Goal: Task Accomplishment & Management: Complete application form

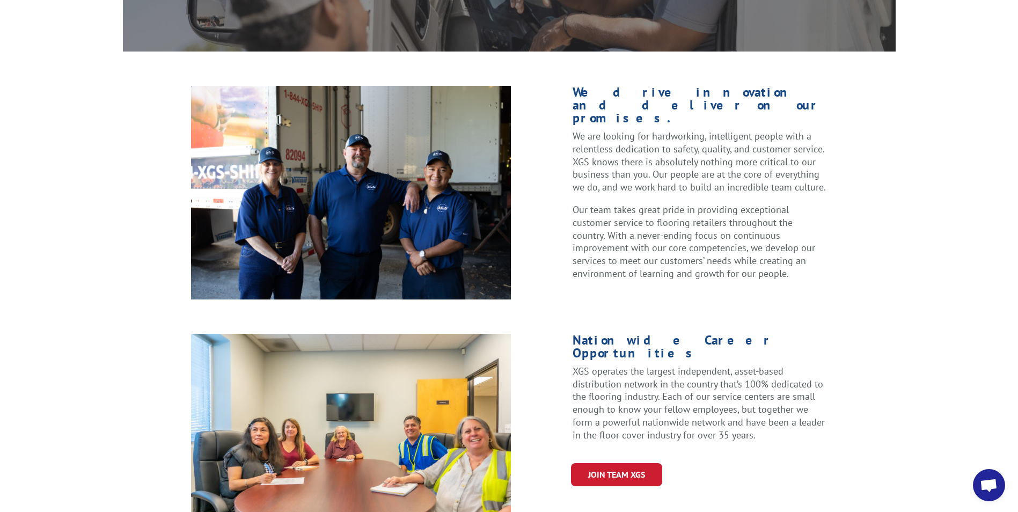
scroll to position [268, 0]
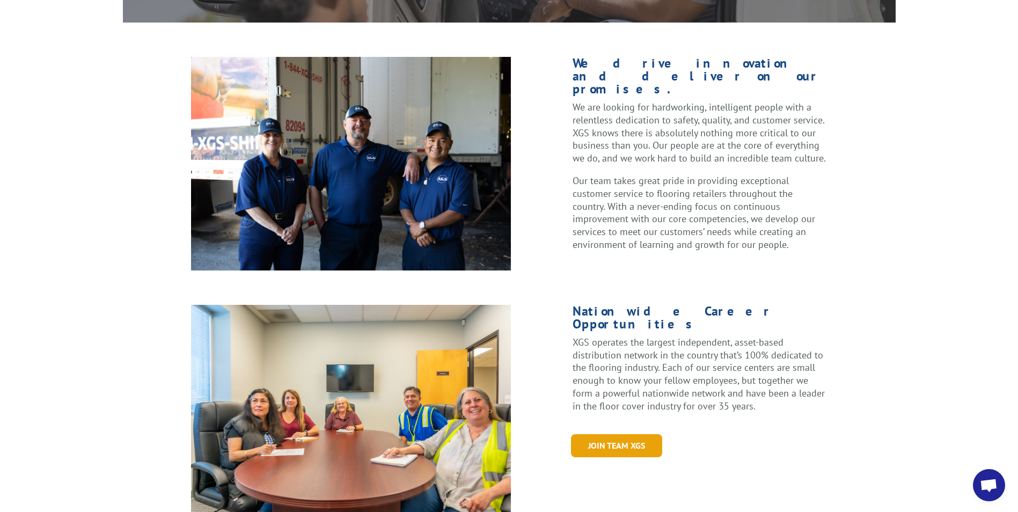
click at [618, 434] on link "Join Team XGS" at bounding box center [616, 445] width 91 height 23
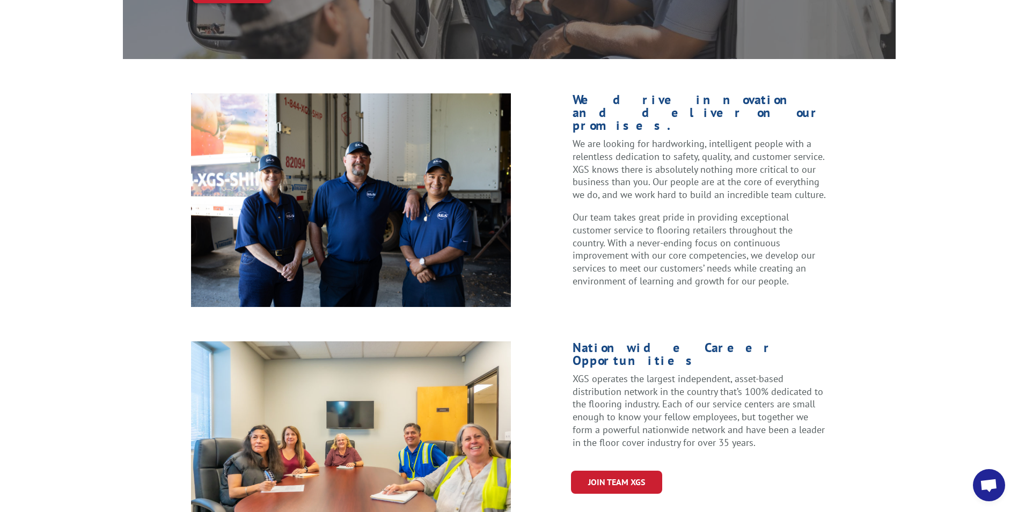
scroll to position [215, 0]
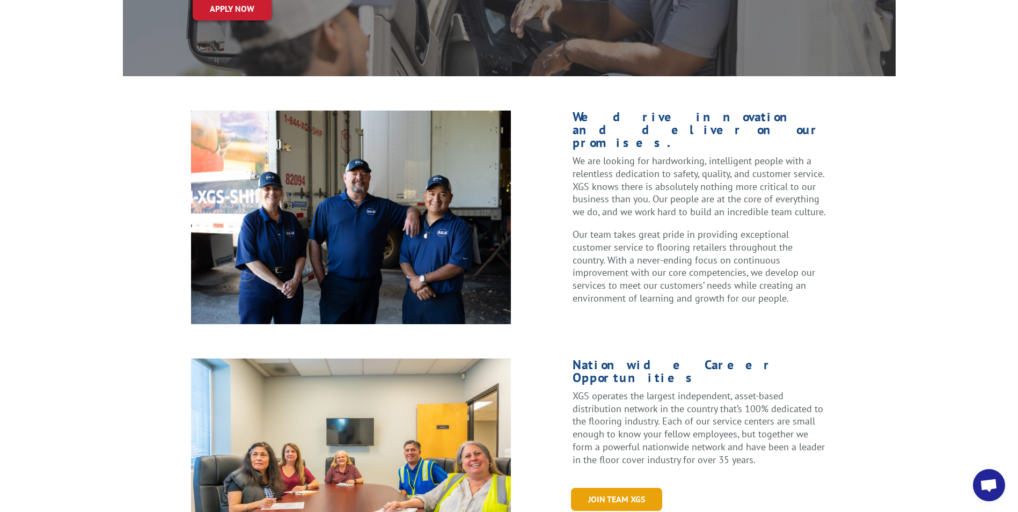
click at [604, 488] on link "Join Team XGS" at bounding box center [616, 499] width 91 height 23
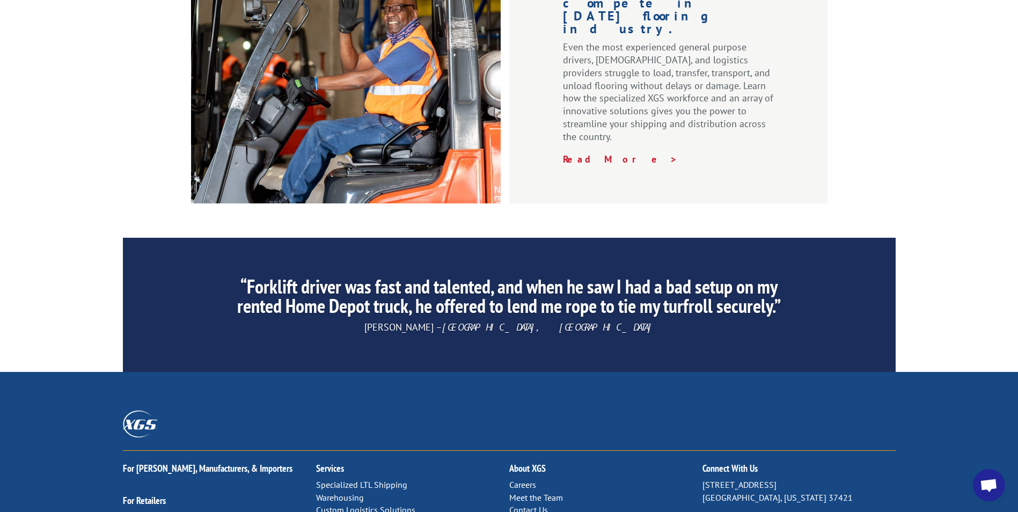
scroll to position [1557, 0]
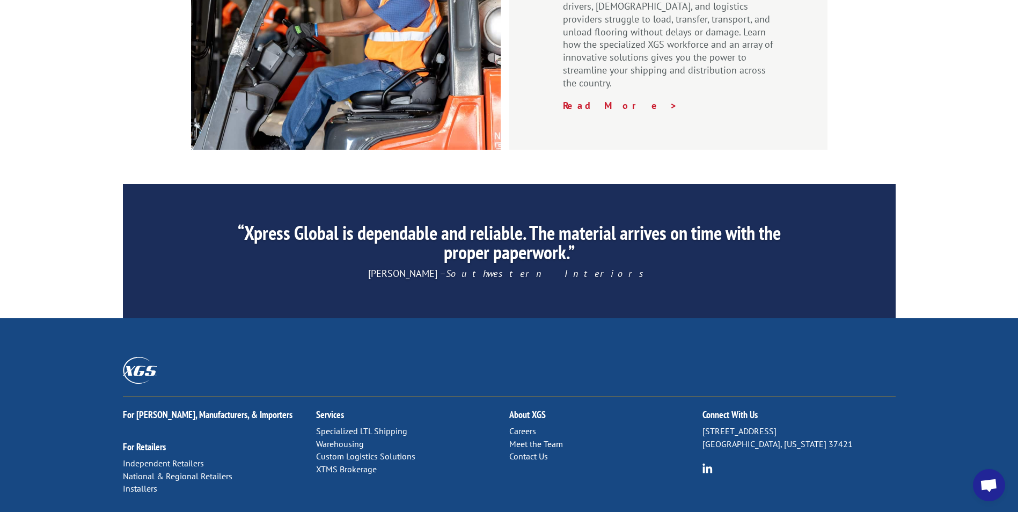
click at [522, 426] on link "Careers" at bounding box center [522, 431] width 27 height 11
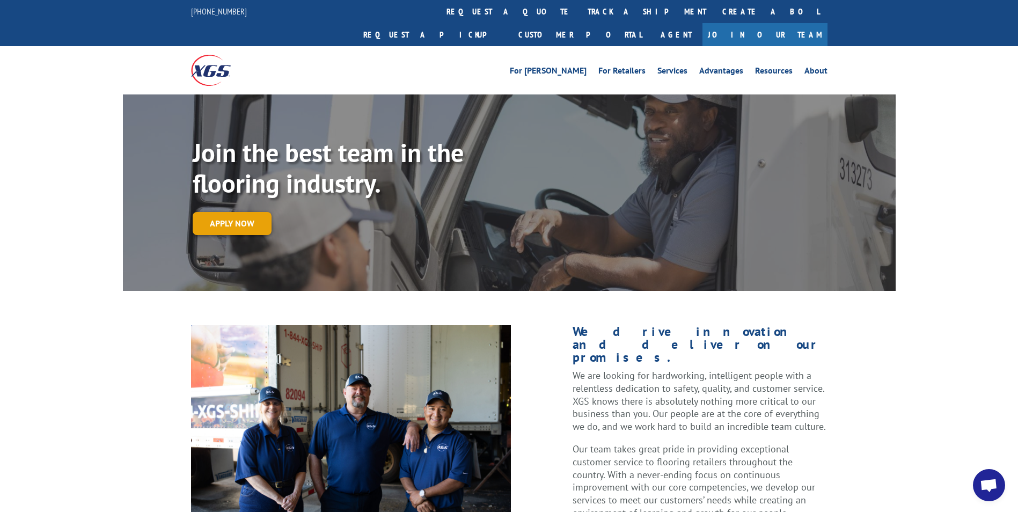
click at [228, 212] on link "Apply now" at bounding box center [232, 223] width 79 height 23
